Goal: Complete application form

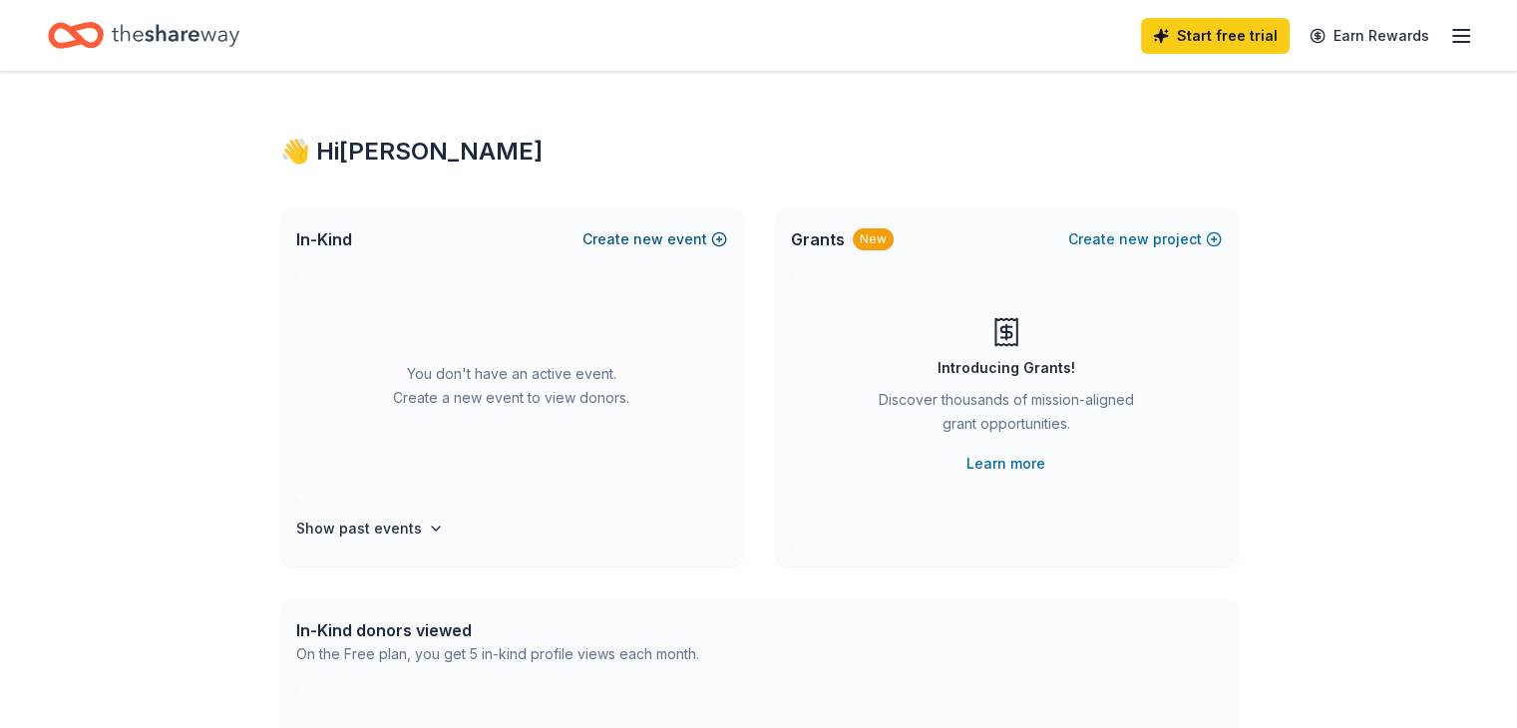
click at [645, 241] on span "new" at bounding box center [648, 239] width 30 height 24
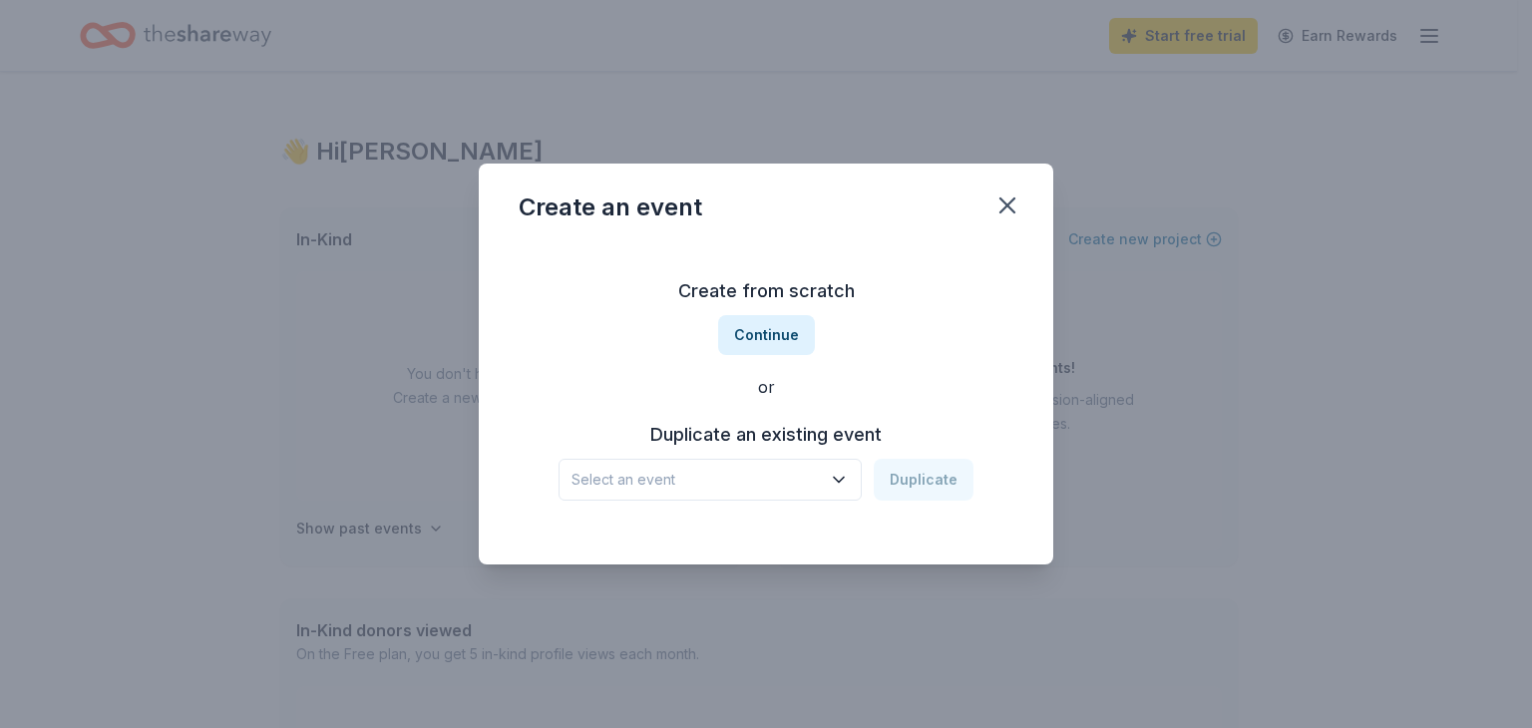
click at [838, 476] on icon "button" at bounding box center [839, 480] width 20 height 20
click at [627, 539] on div "Annual Gala" at bounding box center [639, 534] width 120 height 24
click at [928, 485] on button "Duplicate" at bounding box center [924, 480] width 100 height 42
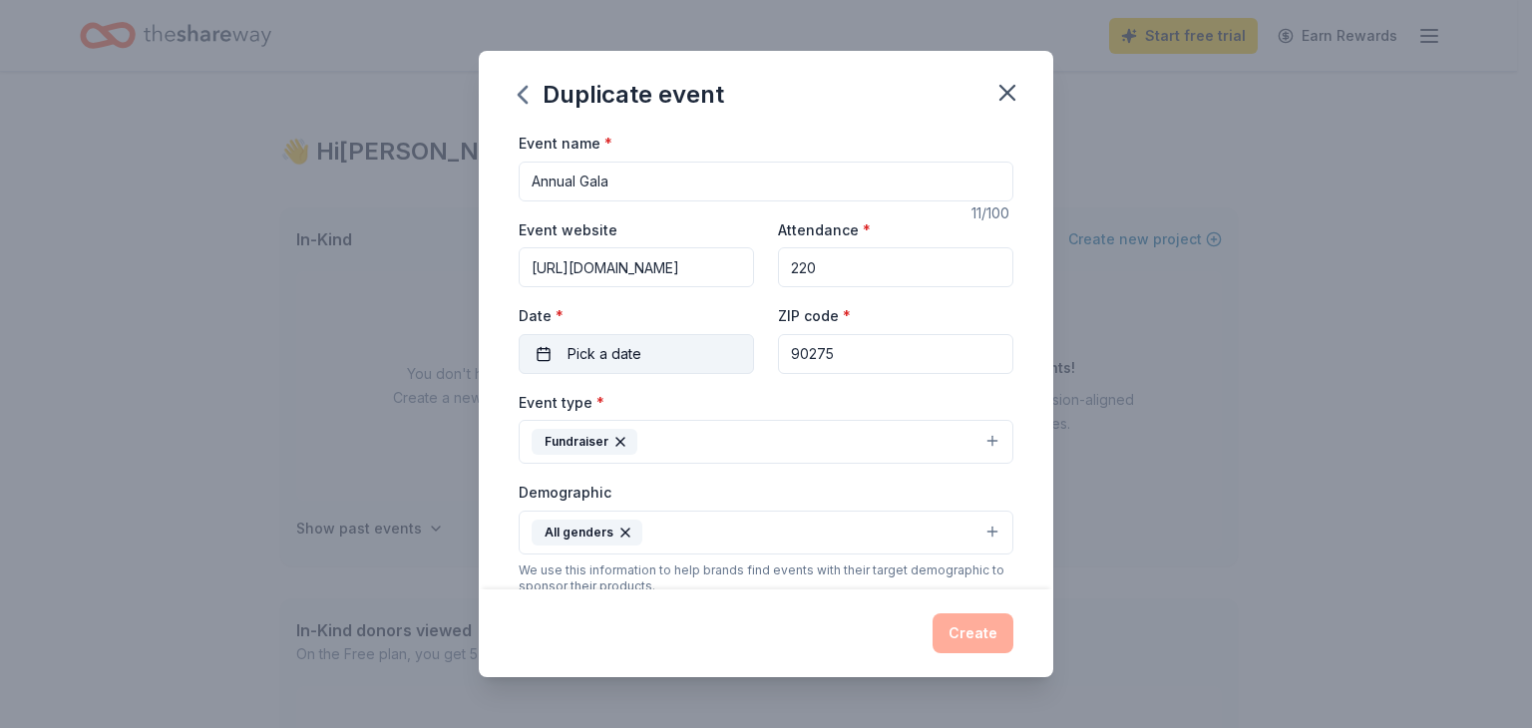
click at [609, 359] on span "Pick a date" at bounding box center [604, 354] width 74 height 24
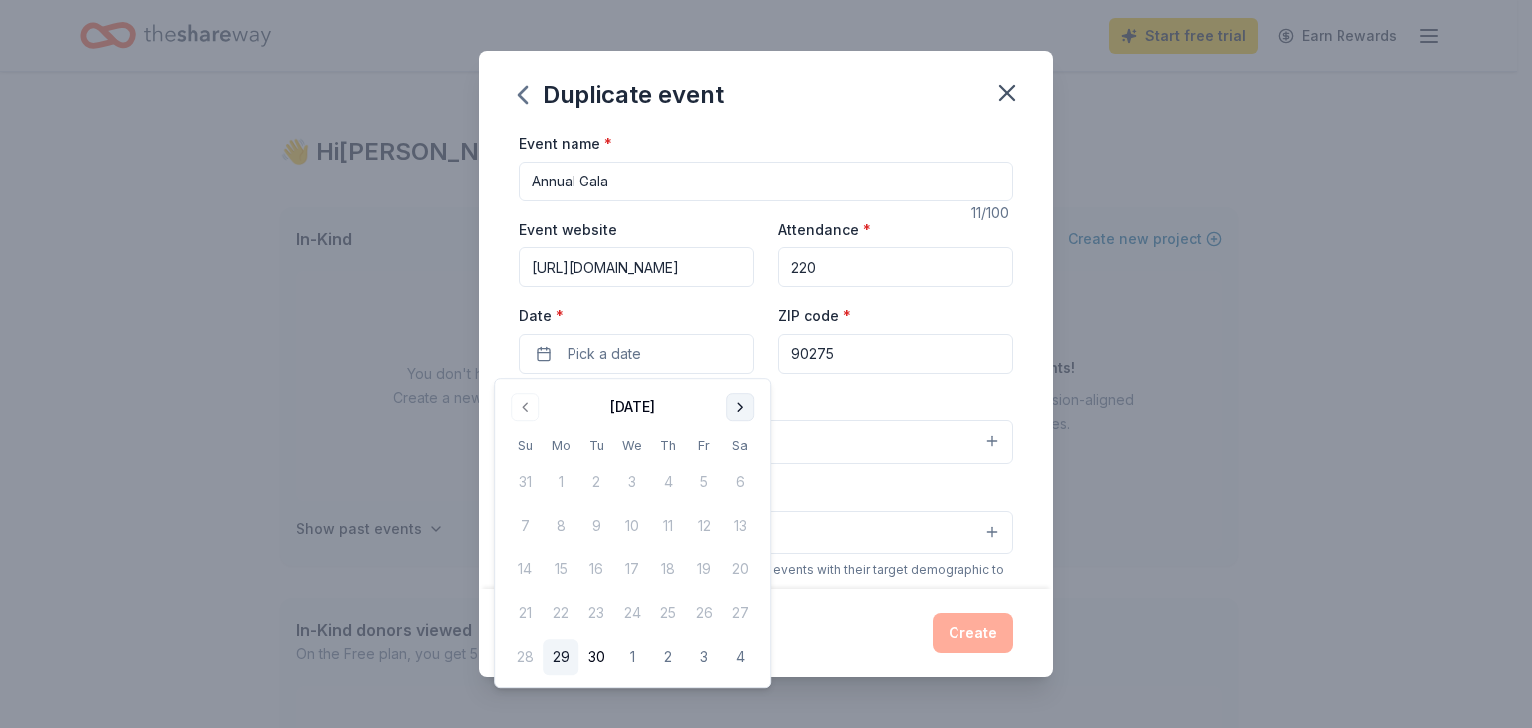
click at [733, 414] on button "Go to next month" at bounding box center [740, 407] width 28 height 28
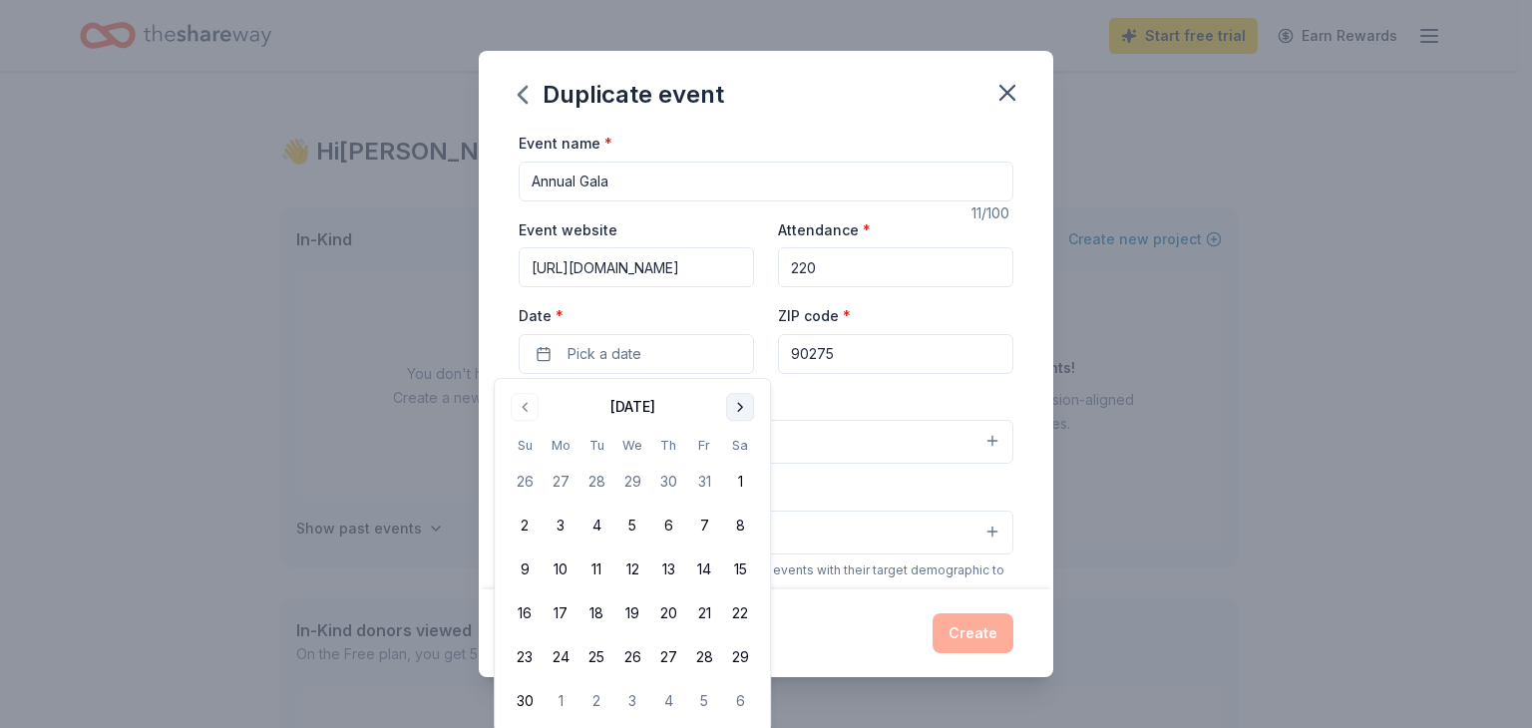
click at [733, 414] on button "Go to next month" at bounding box center [740, 407] width 28 height 28
click at [735, 652] on button "31" at bounding box center [740, 657] width 36 height 36
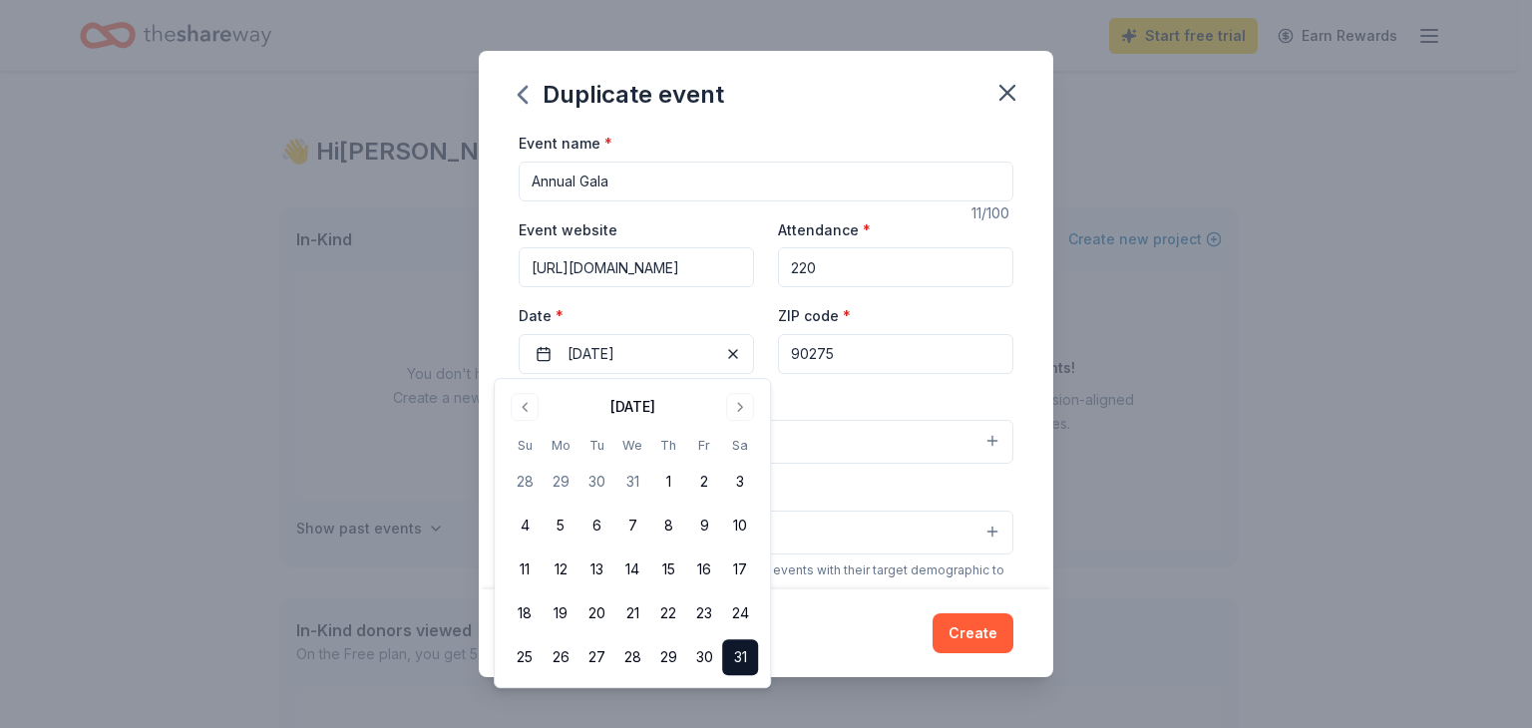
click at [832, 641] on div "Create" at bounding box center [766, 633] width 495 height 40
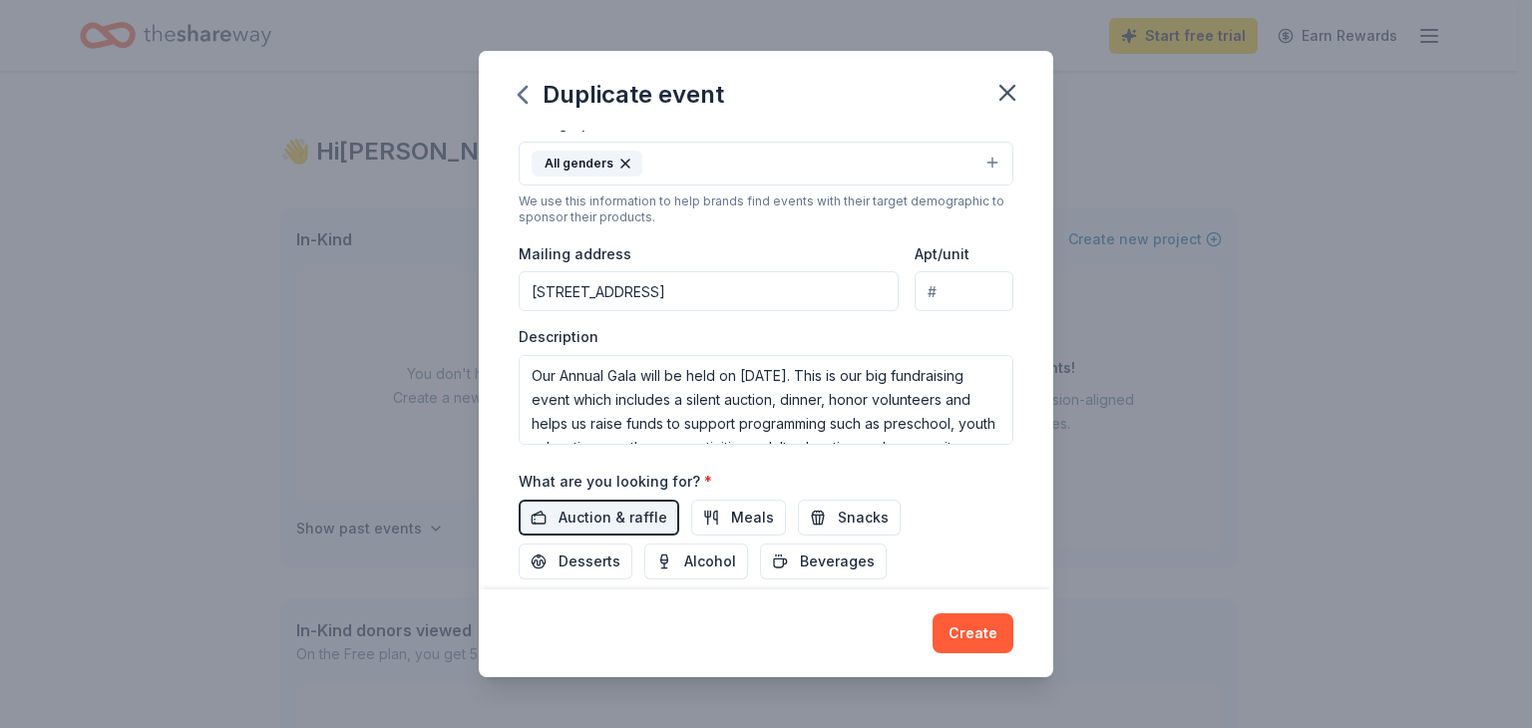
scroll to position [371, 0]
click at [861, 372] on textarea "Our Annual Gala will be held on [DATE]. This is our big fundraising event which…" at bounding box center [766, 398] width 495 height 90
click at [805, 374] on textarea "Our Annual Gala will be held on [DATE]. This is our big fundraising event which…" at bounding box center [766, 398] width 495 height 90
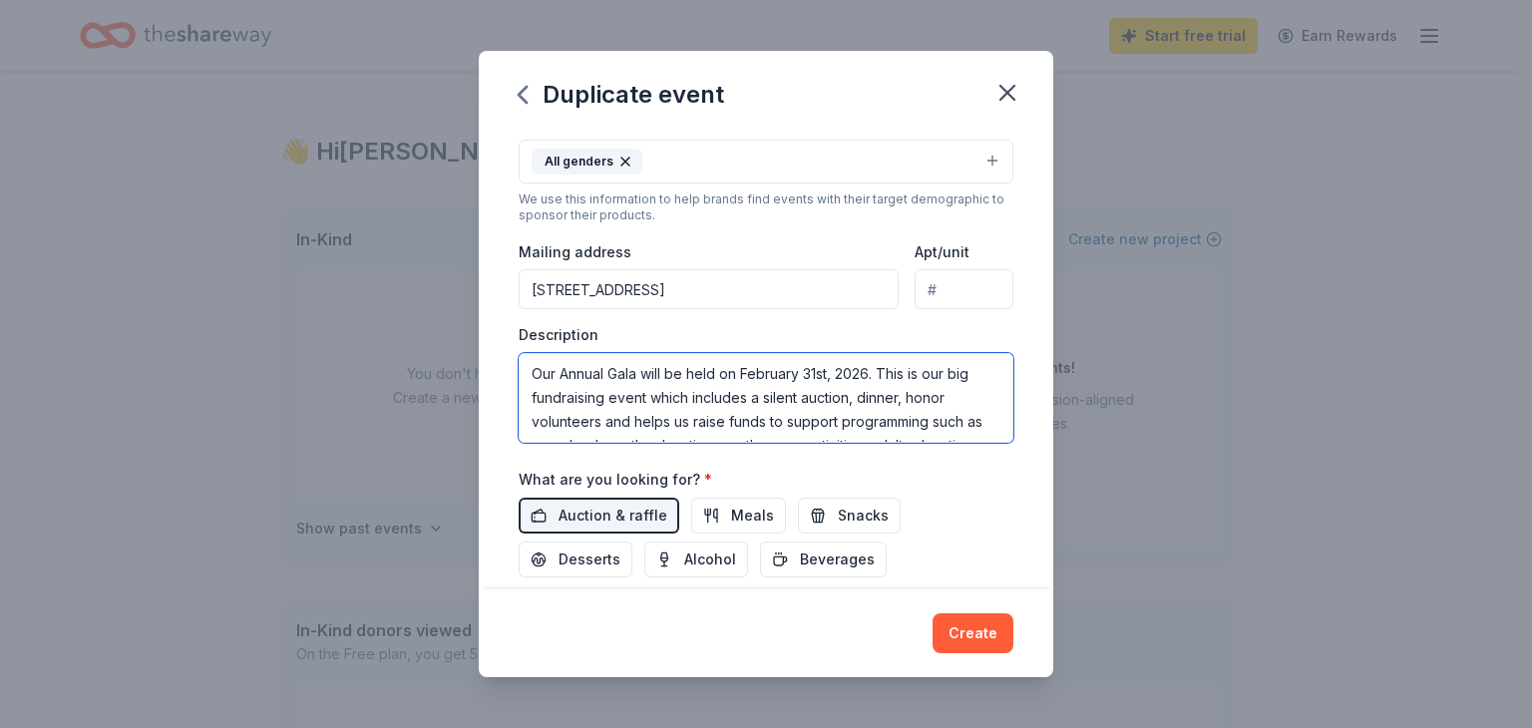
drag, startPoint x: 798, startPoint y: 373, endPoint x: 742, endPoint y: 370, distance: 55.9
click at [742, 370] on textarea "Our Annual Gala will be held on February 31st, 2026. This is our big fundraisin…" at bounding box center [766, 398] width 495 height 90
type textarea "Our Annual Gala will be held on [DATE]. This is our big fundraising event which…"
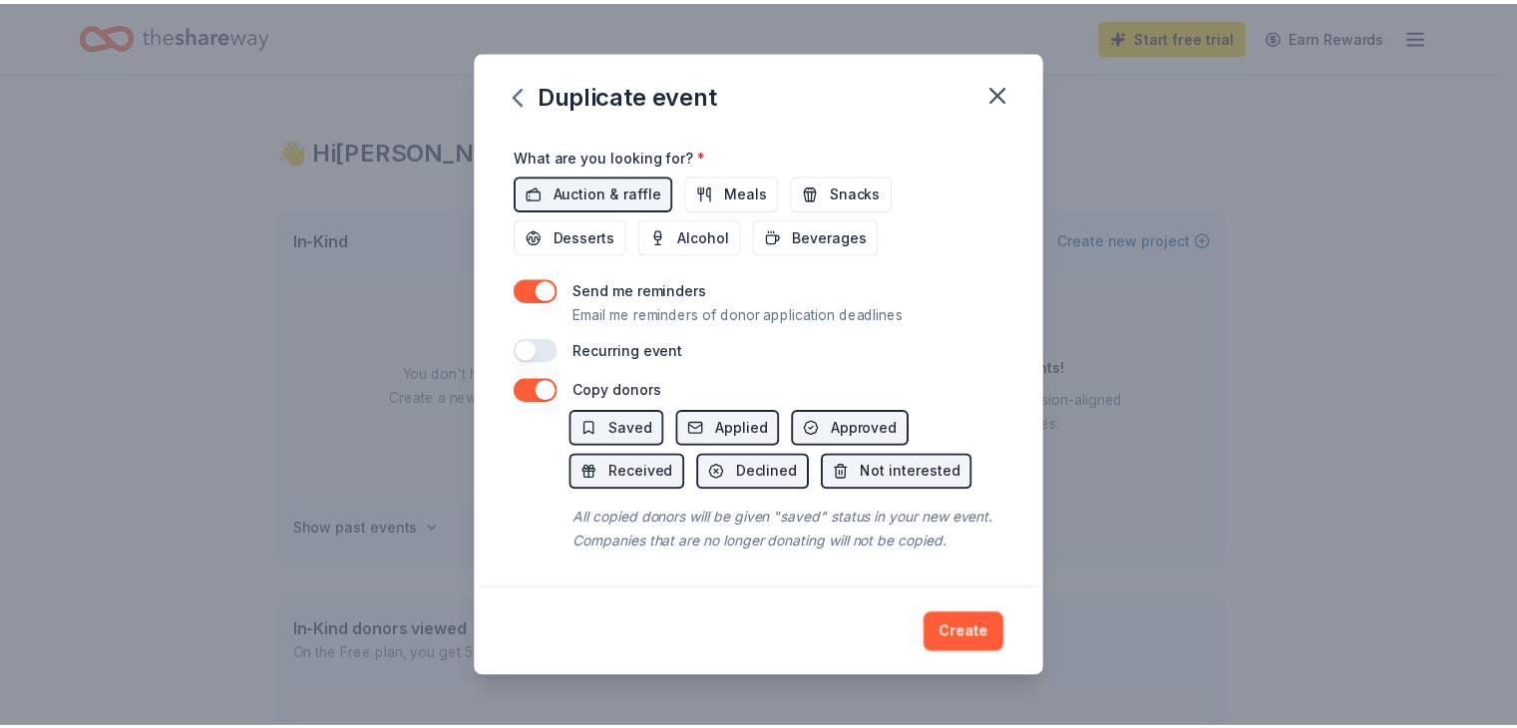
scroll to position [717, 0]
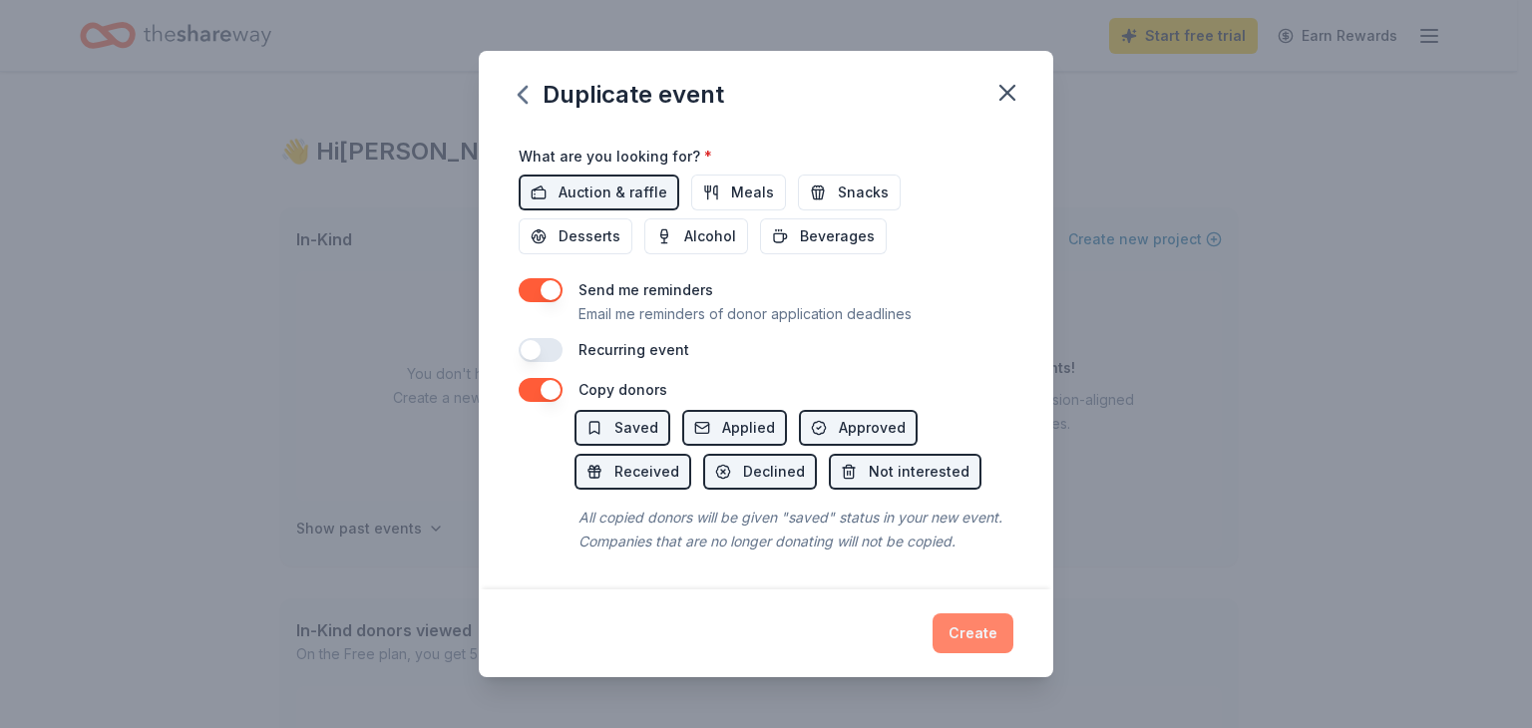
click at [969, 635] on button "Create" at bounding box center [972, 633] width 81 height 40
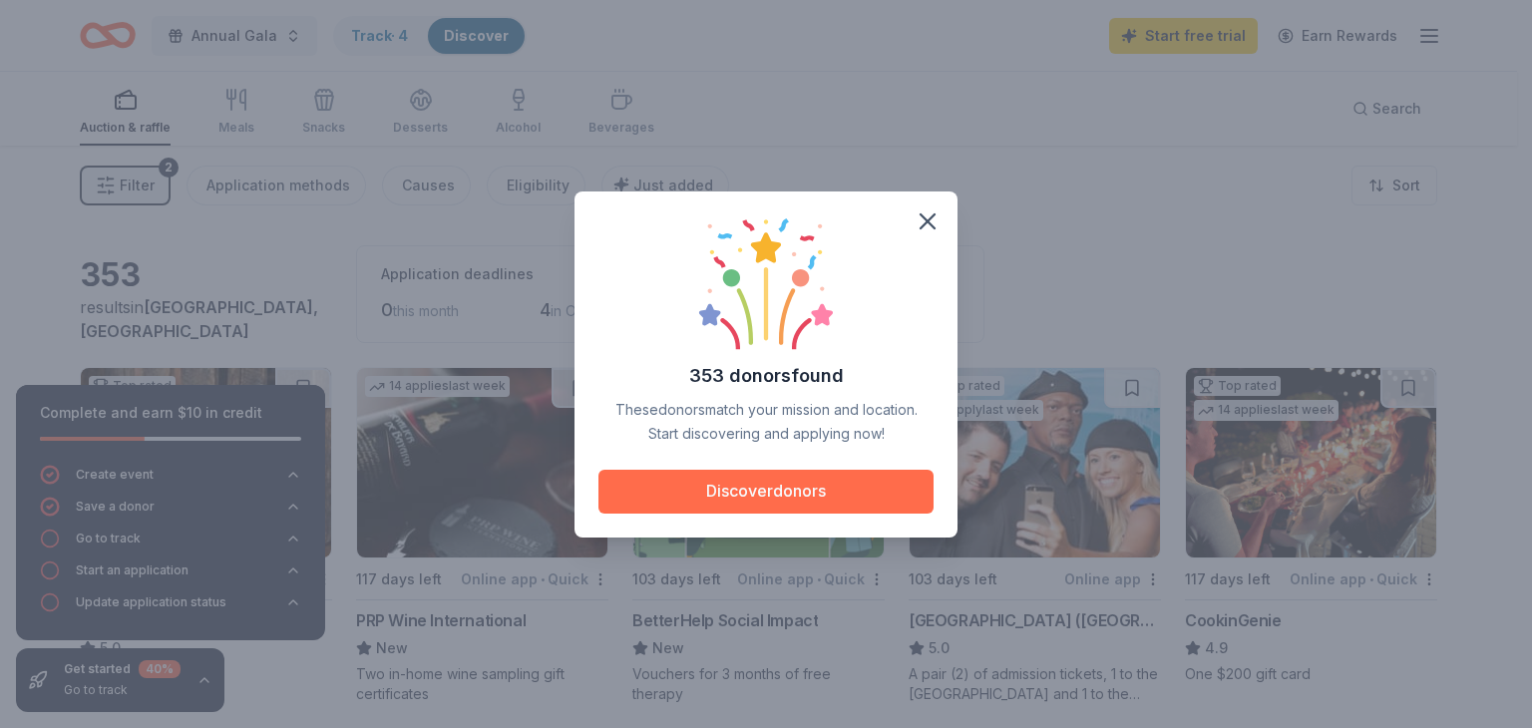
click at [764, 486] on button "Discover donors" at bounding box center [765, 492] width 335 height 44
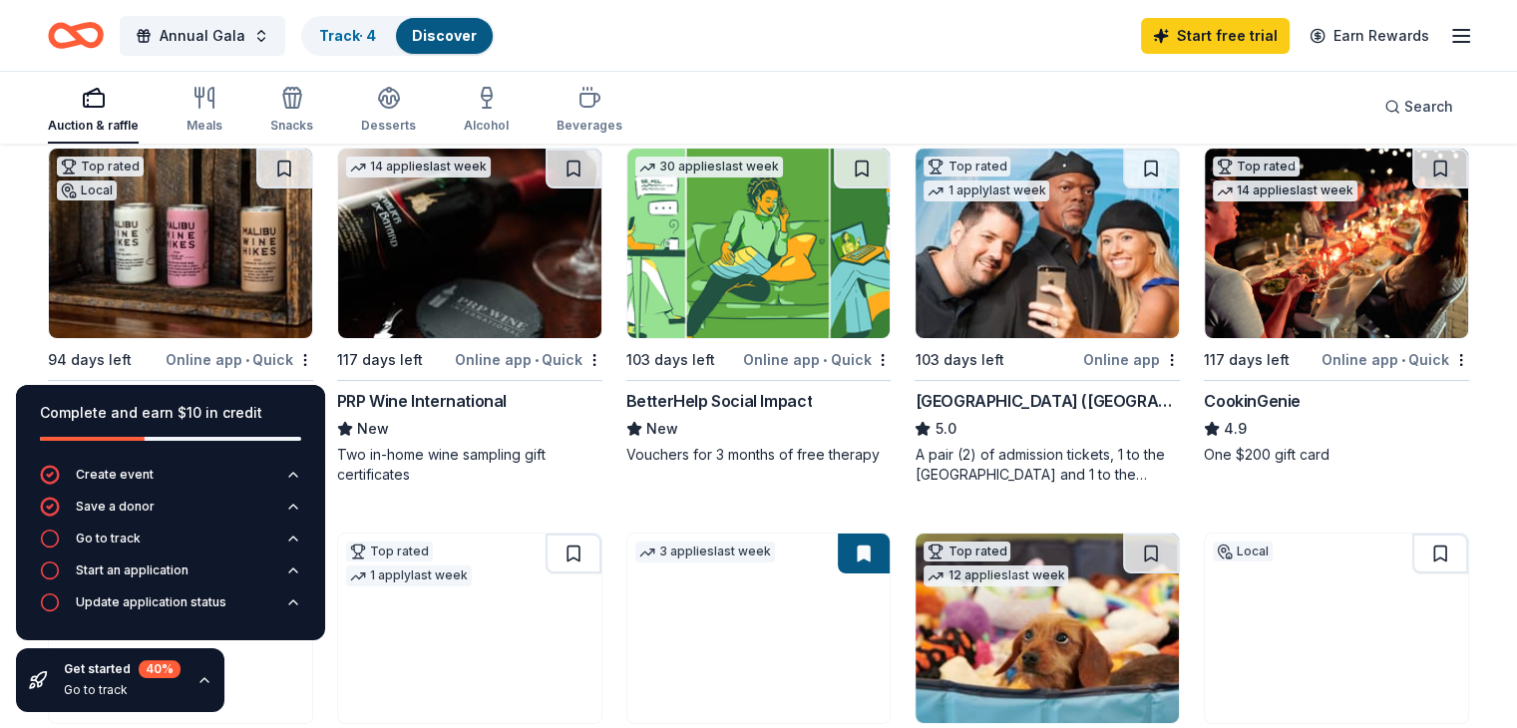
scroll to position [197, 0]
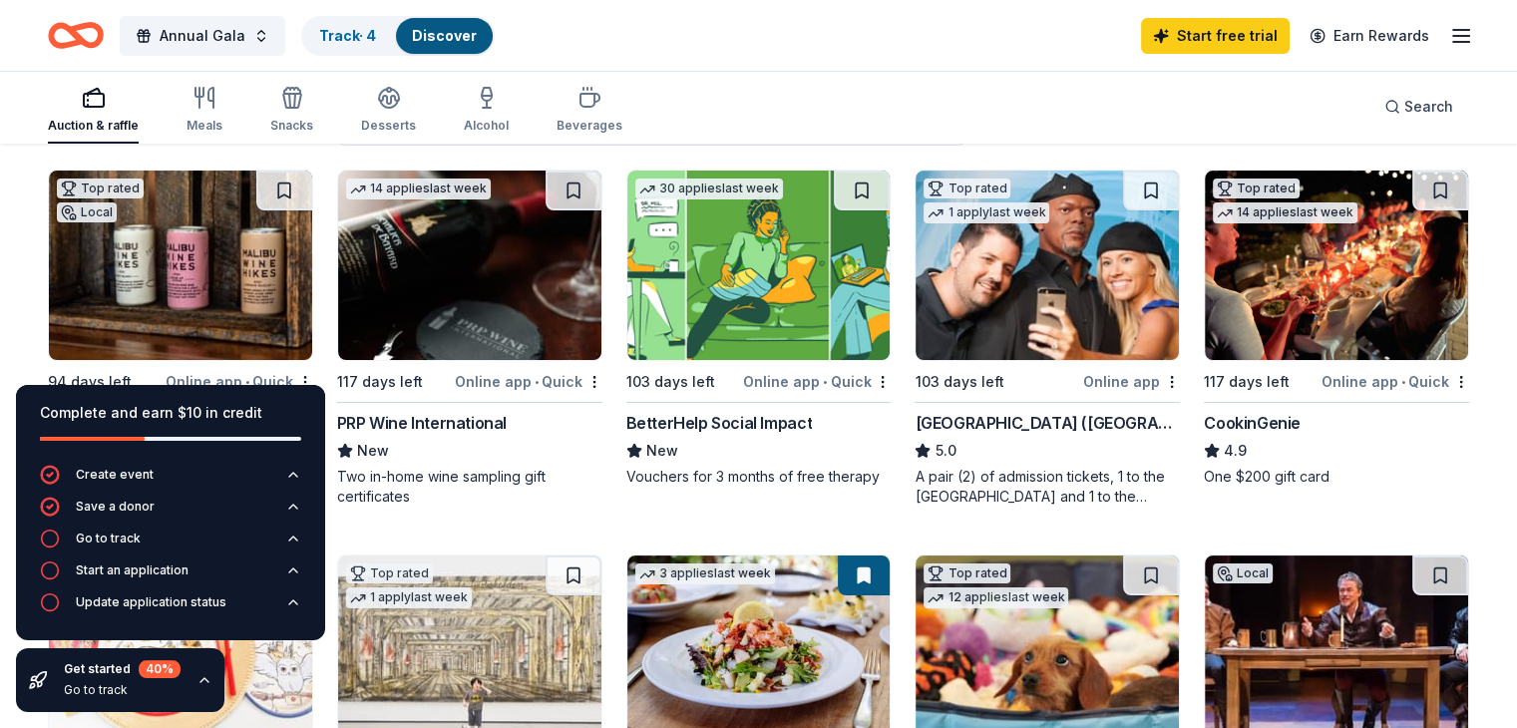
click at [189, 267] on img at bounding box center [180, 265] width 263 height 189
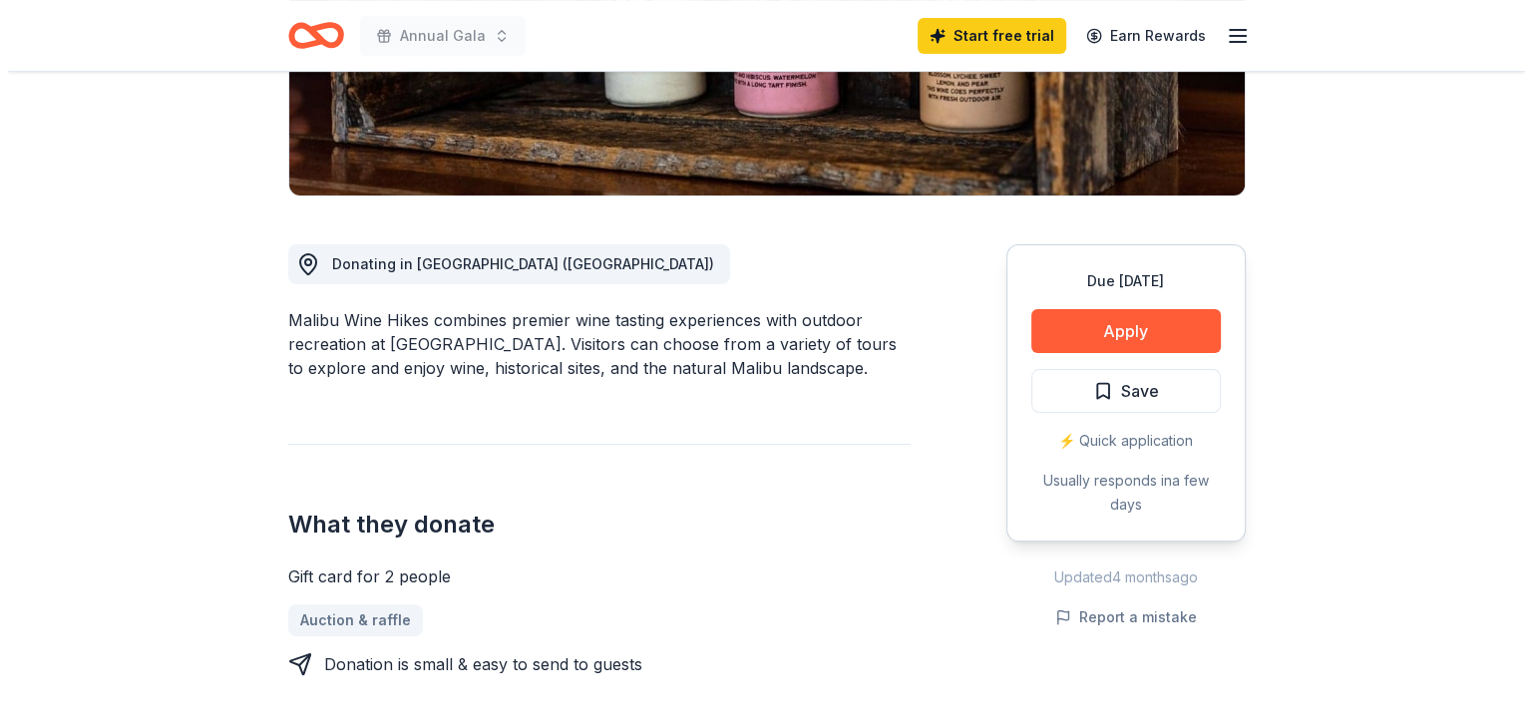
scroll to position [402, 0]
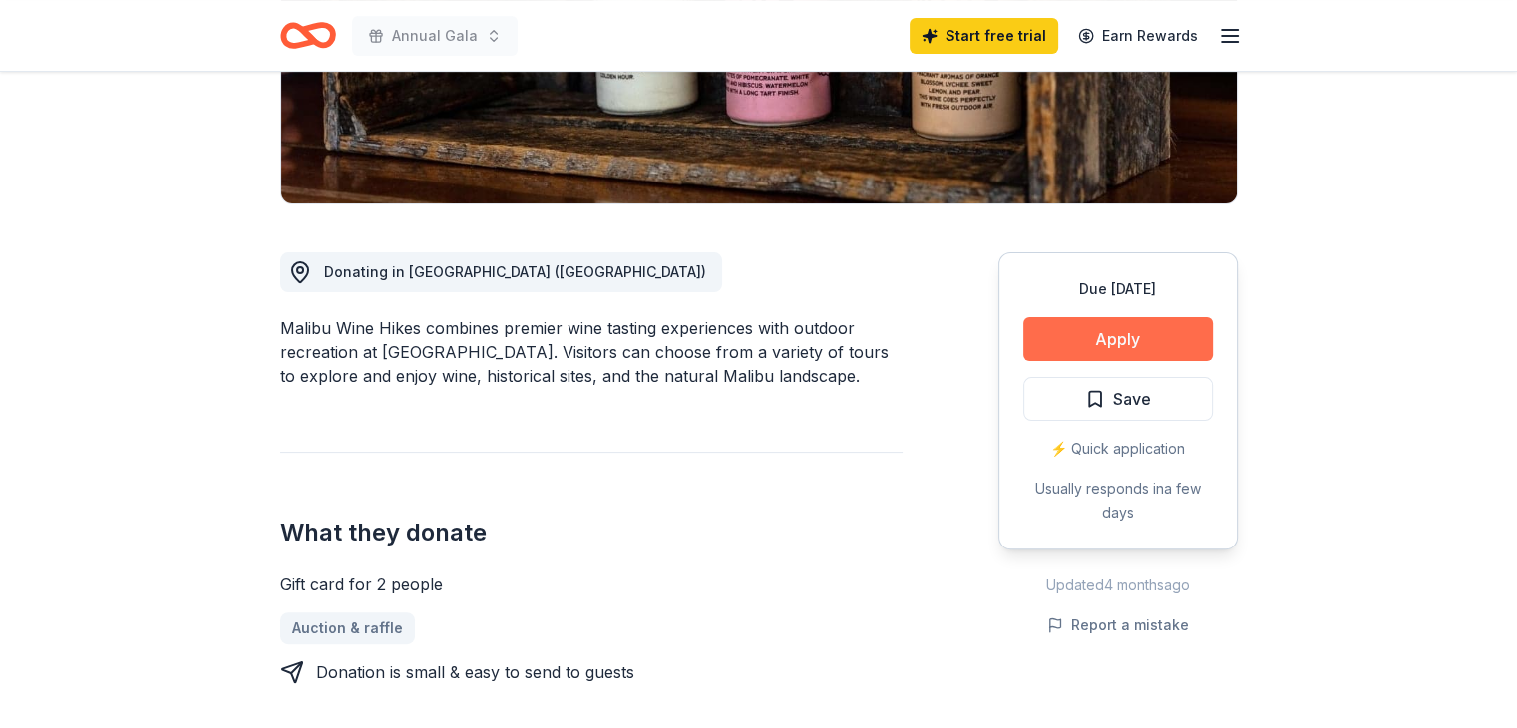
click at [1111, 345] on button "Apply" at bounding box center [1117, 339] width 189 height 44
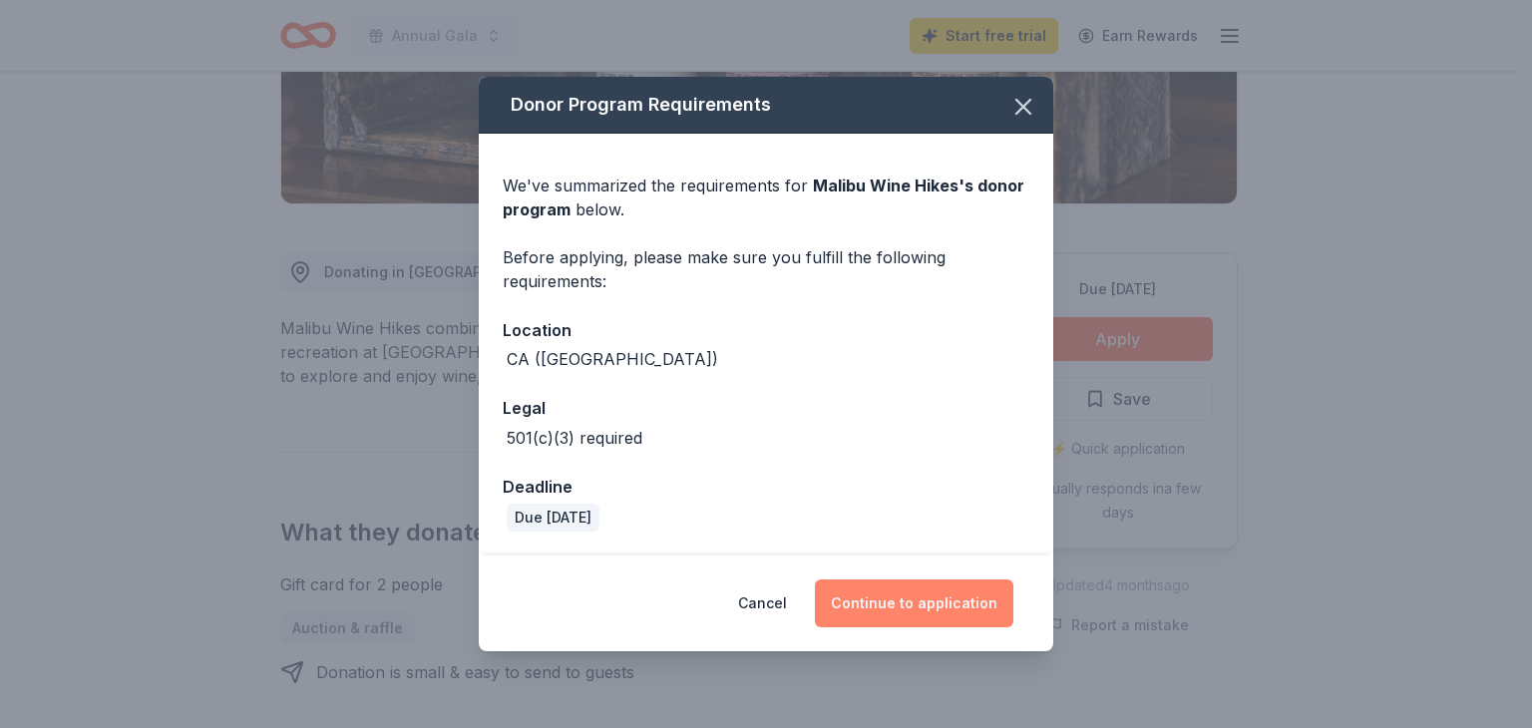
click at [905, 603] on button "Continue to application" at bounding box center [914, 603] width 198 height 48
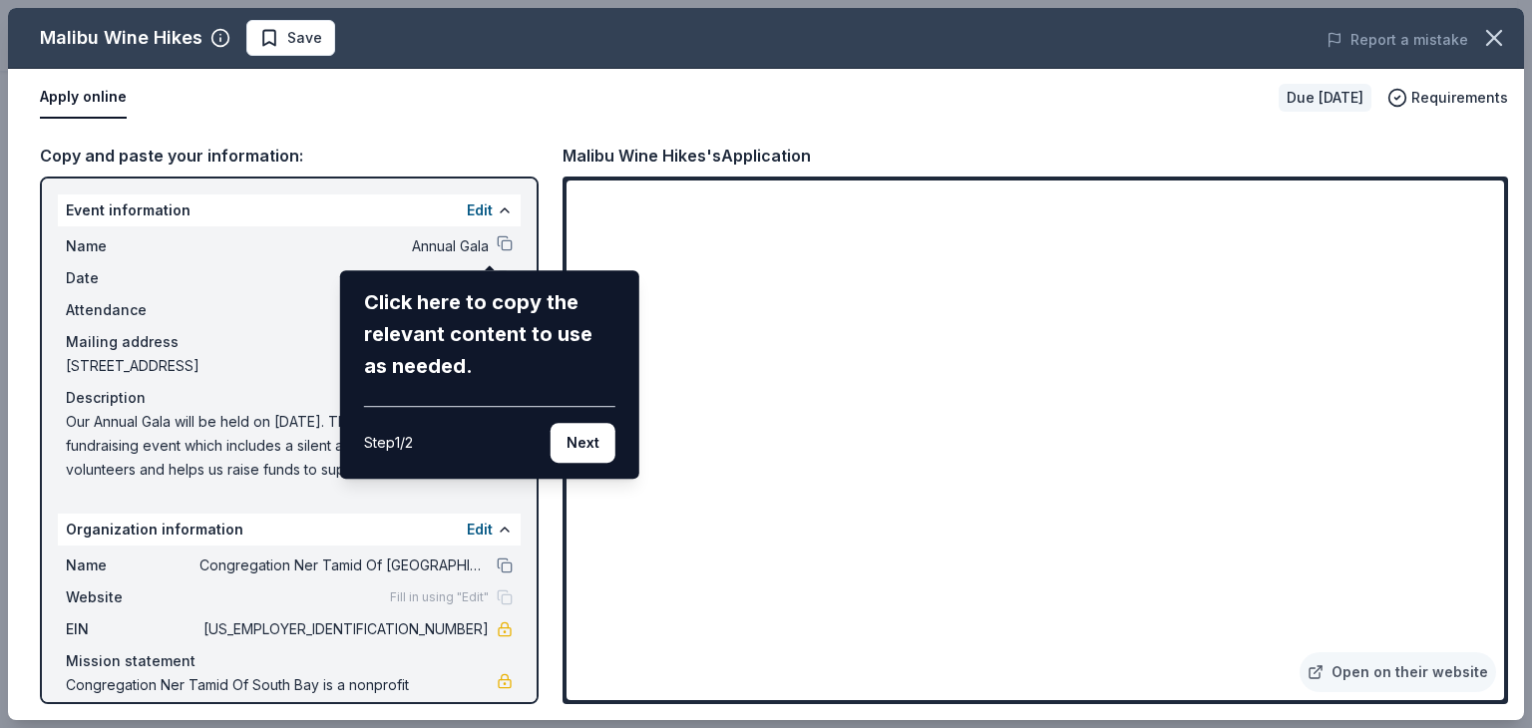
click at [765, 484] on div "Malibu Wine Hikes Save Report a mistake Apply online Due in 94 days Requirement…" at bounding box center [766, 364] width 1516 height 712
click at [756, 488] on div "Malibu Wine Hikes Save Report a mistake Apply online Due in 94 days Requirement…" at bounding box center [766, 364] width 1516 height 712
click at [587, 460] on button "Next" at bounding box center [582, 443] width 65 height 40
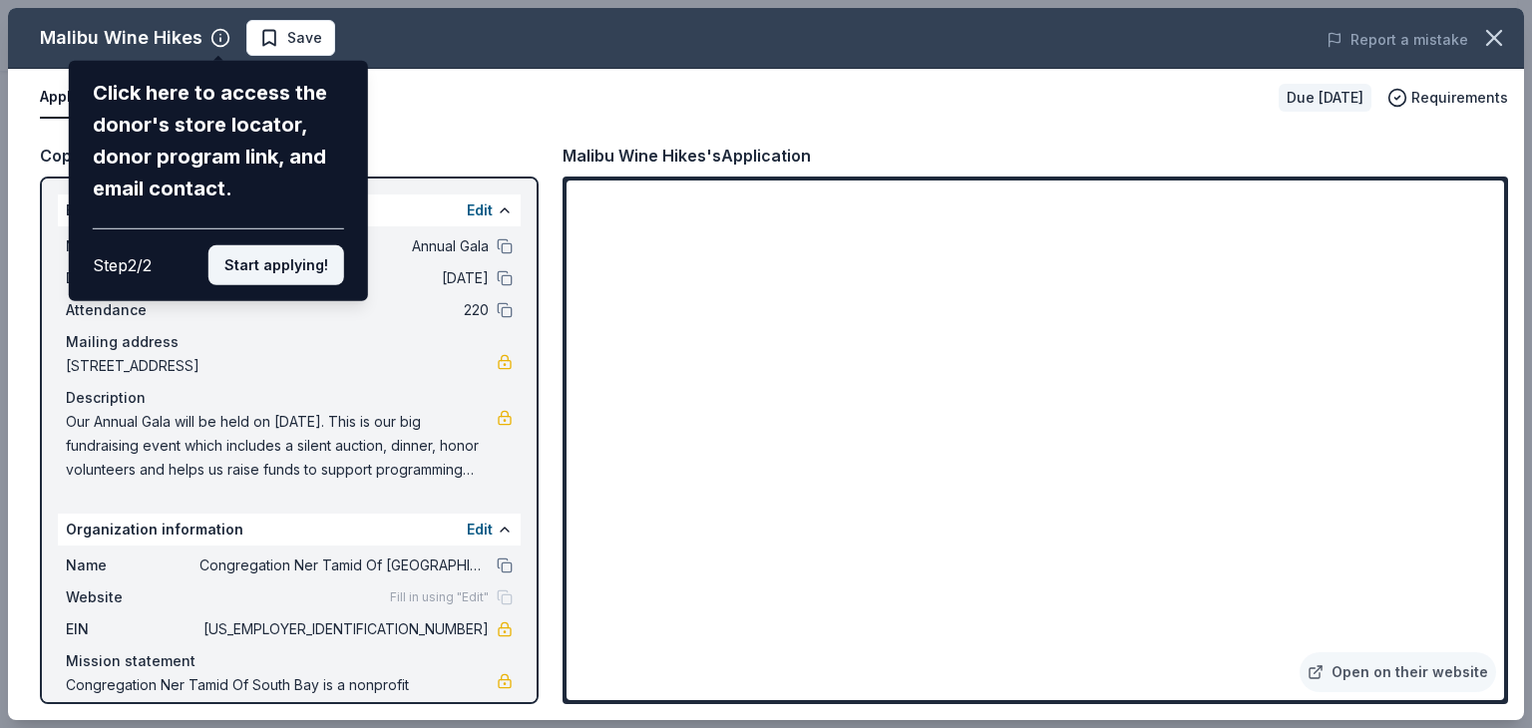
click at [287, 280] on button "Start applying!" at bounding box center [276, 265] width 136 height 40
